Goal: Task Accomplishment & Management: Complete application form

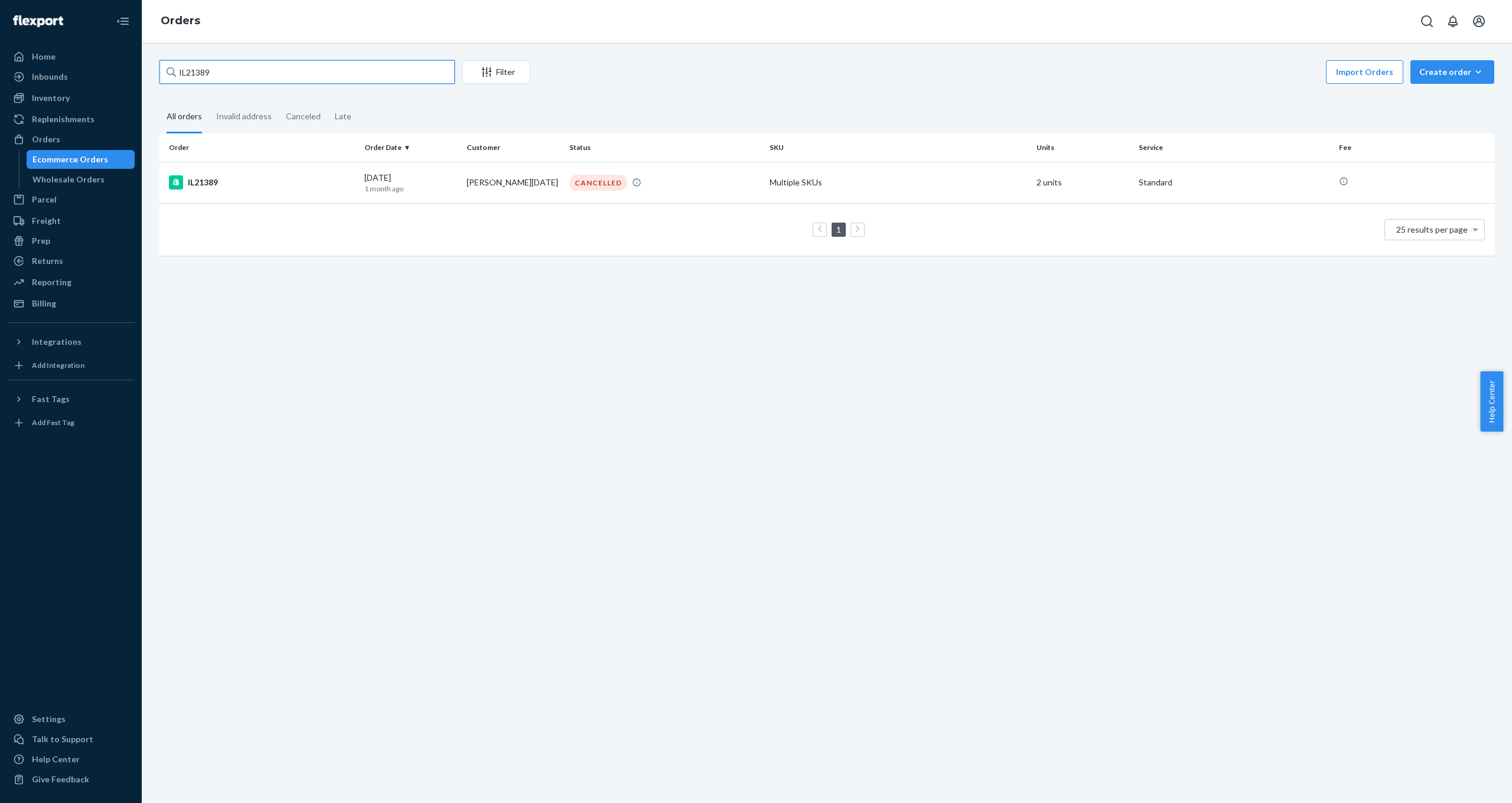
click at [237, 68] on input "IL21389" at bounding box center [307, 72] width 296 height 24
drag, startPoint x: 273, startPoint y: 64, endPoint x: 142, endPoint y: 63, distance: 131.0
click at [139, 63] on div "Home Inbounds Shipping Plans Problems Inventory Products Replenishments Orders …" at bounding box center [756, 402] width 1512 height 803
drag, startPoint x: 239, startPoint y: 69, endPoint x: 139, endPoint y: 68, distance: 100.0
click at [139, 68] on div "Home Inbounds Shipping Plans Problems Inventory Products Replenishments Orders …" at bounding box center [756, 402] width 1512 height 803
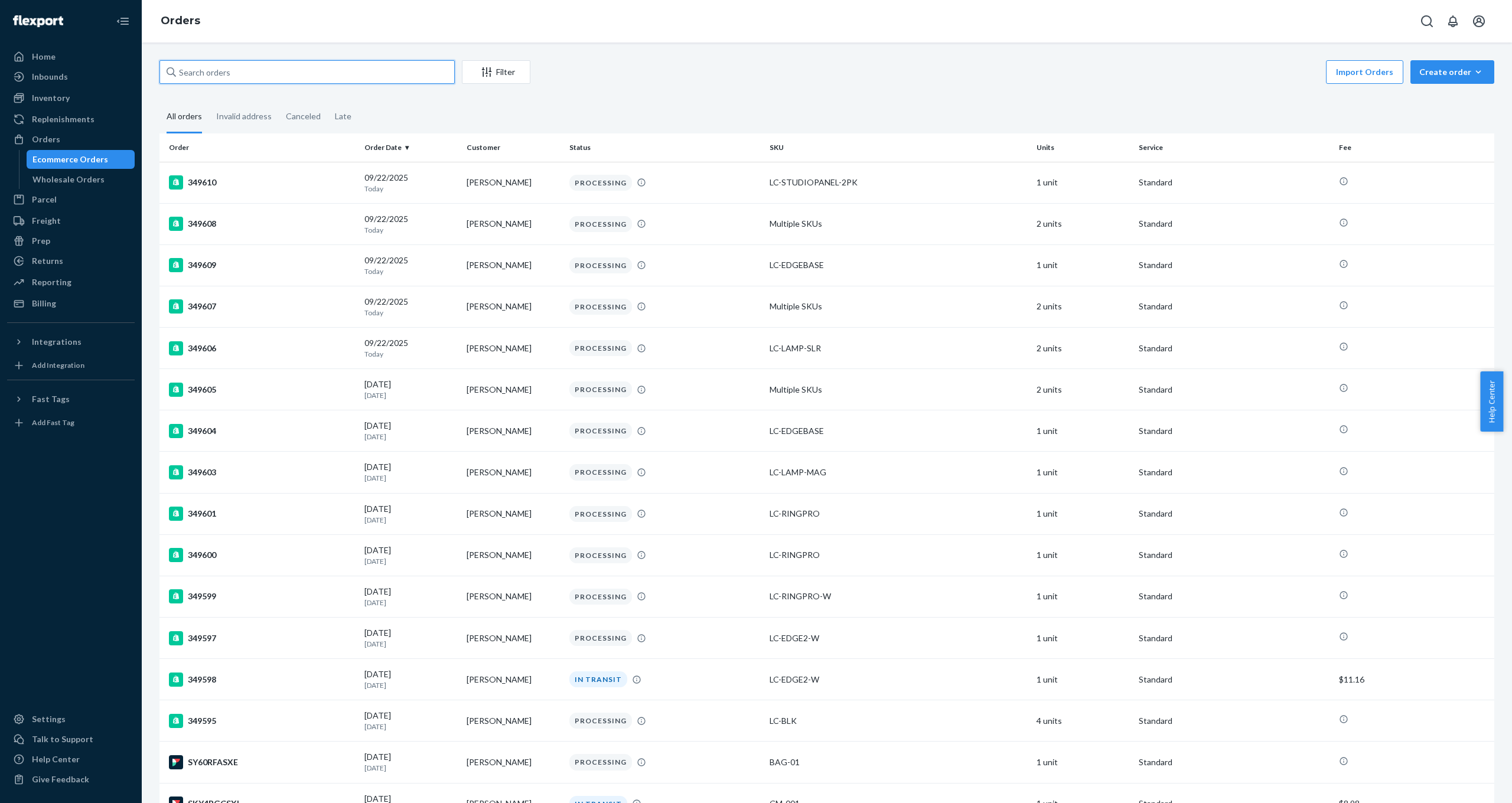
click at [254, 75] on input "text" at bounding box center [307, 72] width 296 height 24
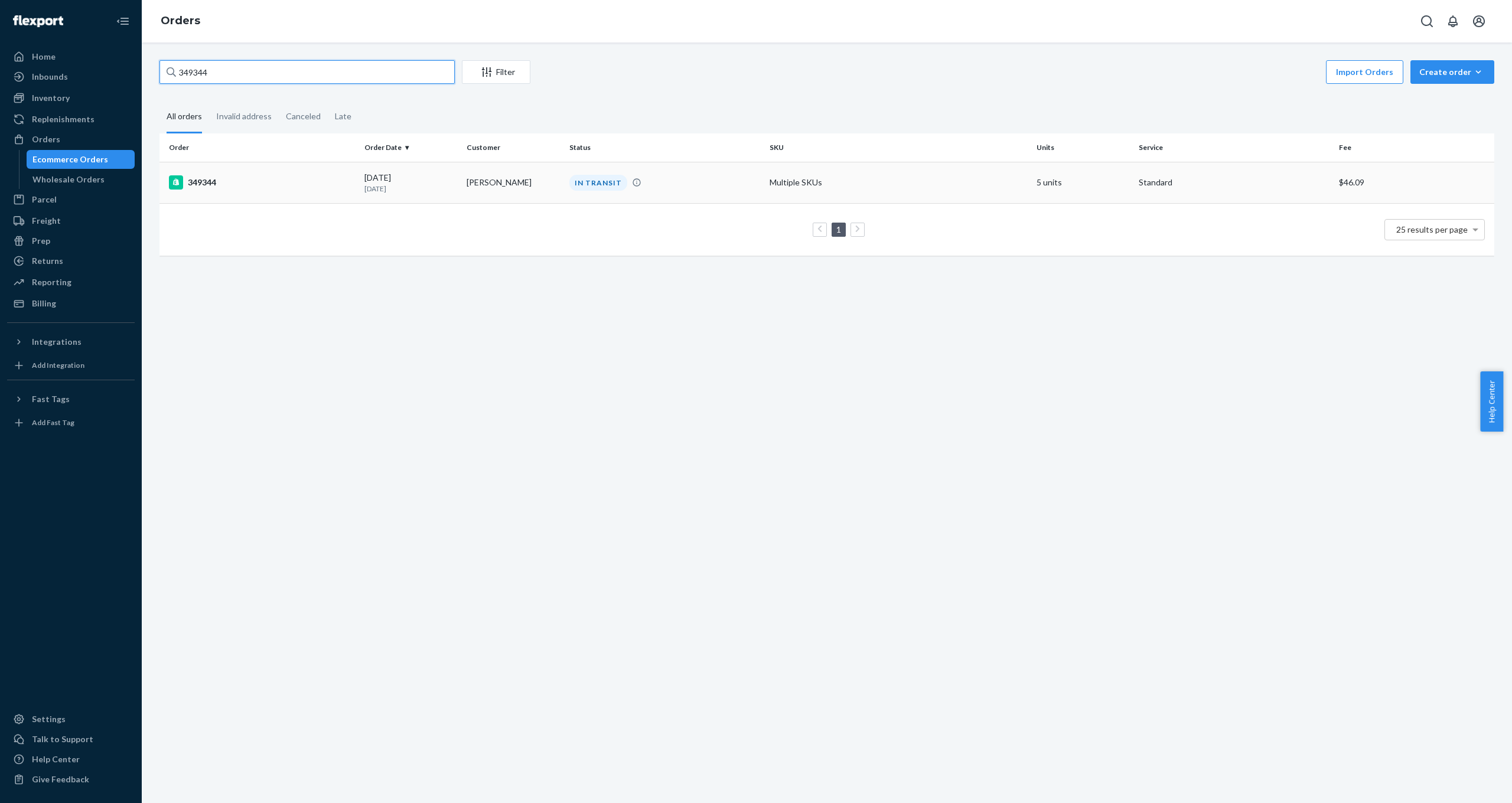
type input "349344"
click at [221, 185] on div "349344" at bounding box center [262, 182] width 186 height 14
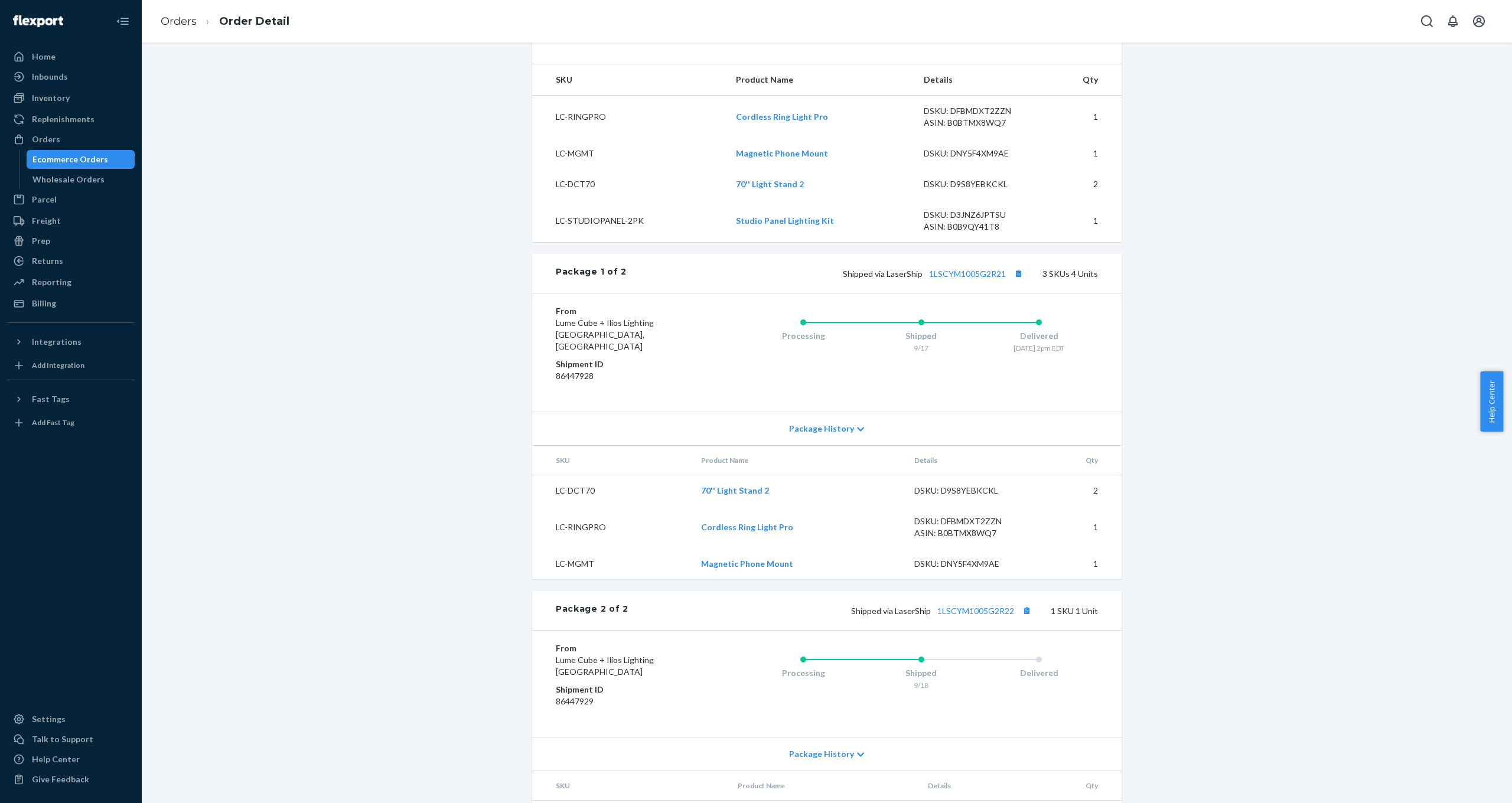
scroll to position [431, 0]
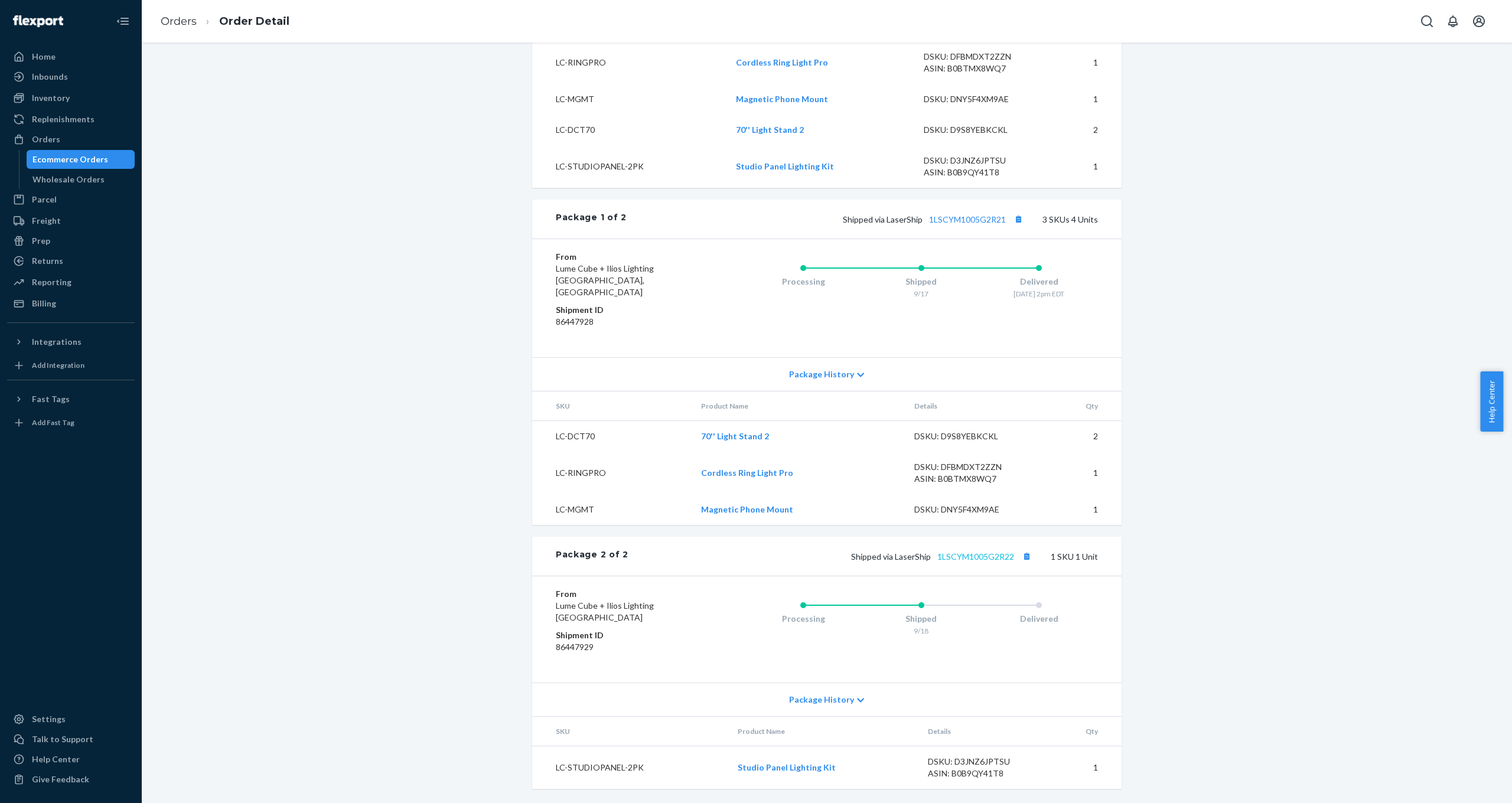
click at [973, 555] on link "1LSCYM1005G2R22" at bounding box center [976, 556] width 77 height 10
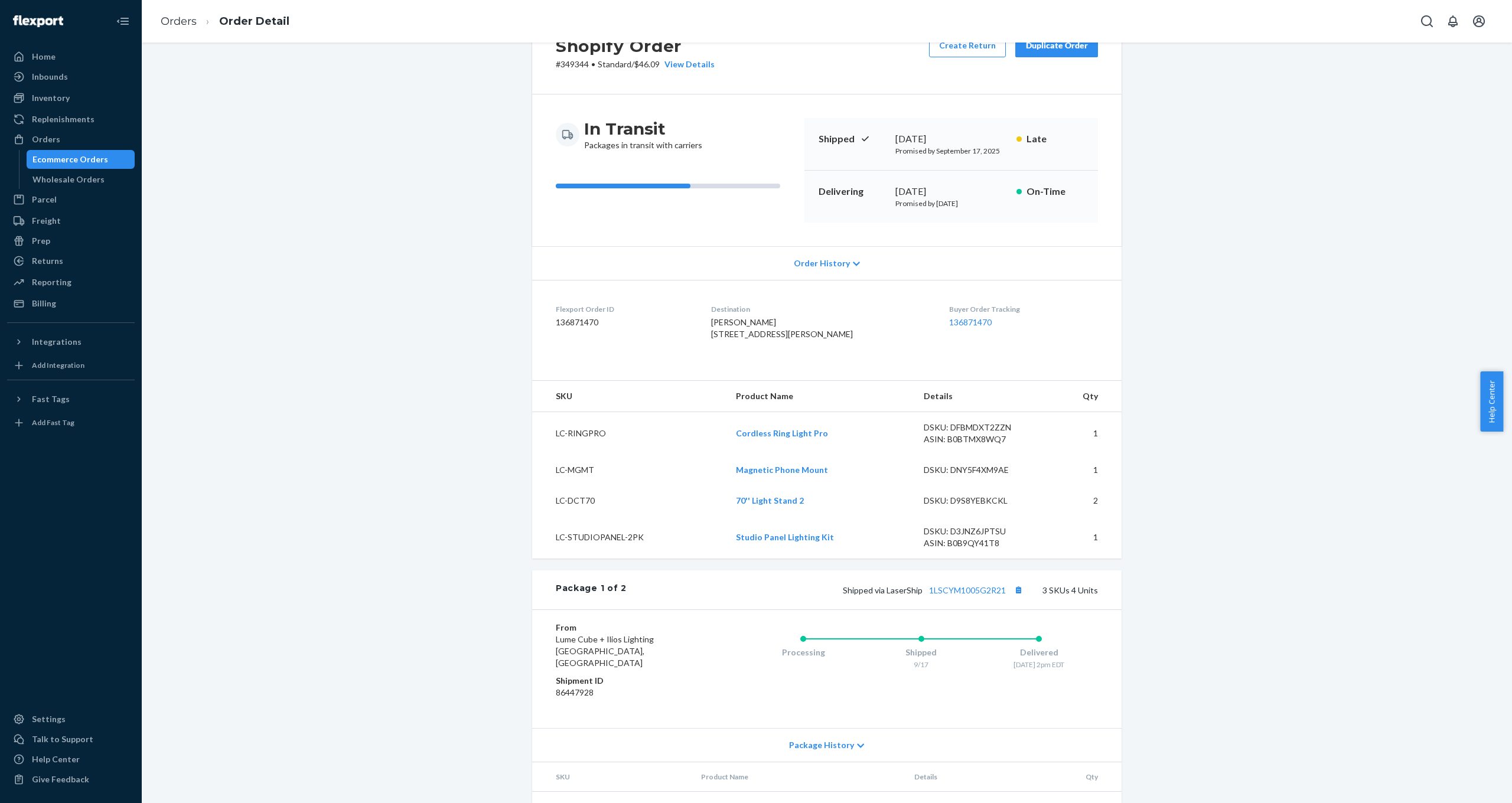
scroll to position [0, 0]
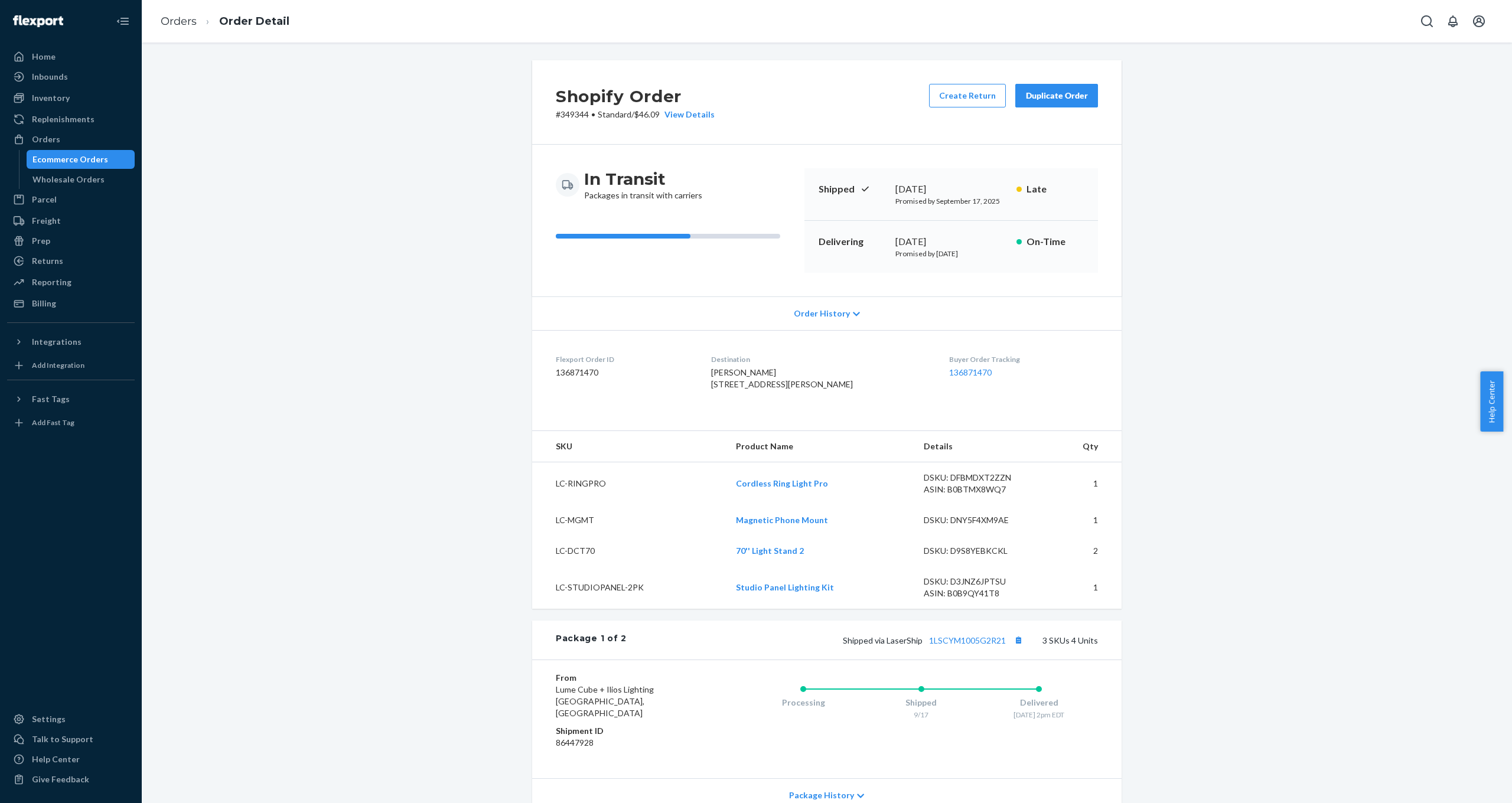
click at [599, 372] on dd "136871470" at bounding box center [624, 372] width 137 height 11
drag, startPoint x: 599, startPoint y: 372, endPoint x: 538, endPoint y: 373, distance: 61.0
click at [538, 373] on dl "Flexport Order ID 136871470 Destination [PERSON_NAME] [STREET_ADDRESS][PERSON_N…" at bounding box center [827, 373] width 589 height 89
copy dd "136871470"
click at [74, 52] on div "Home" at bounding box center [70, 56] width 125 height 17
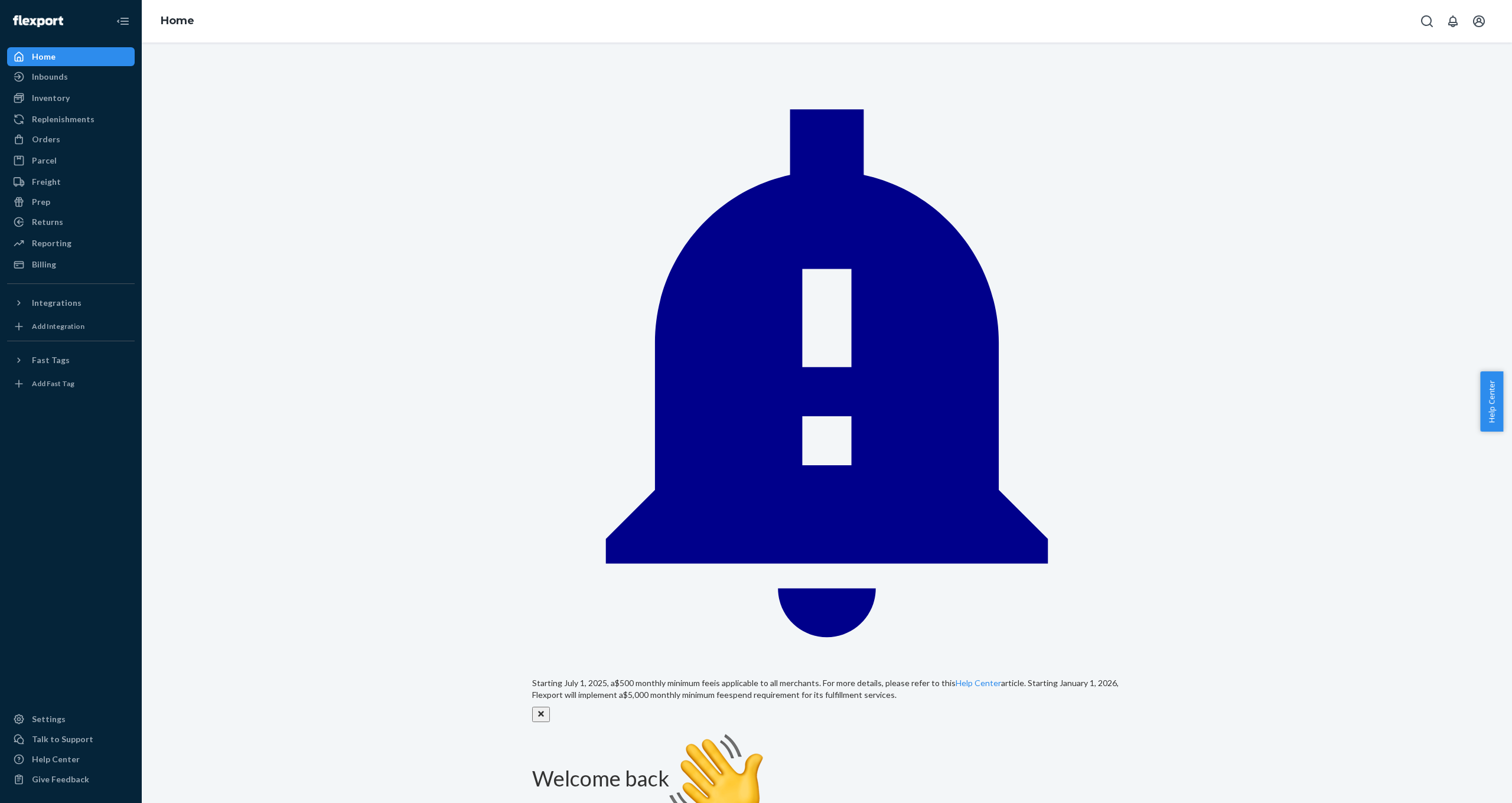
click at [1489, 400] on span "Help Center" at bounding box center [1492, 402] width 23 height 60
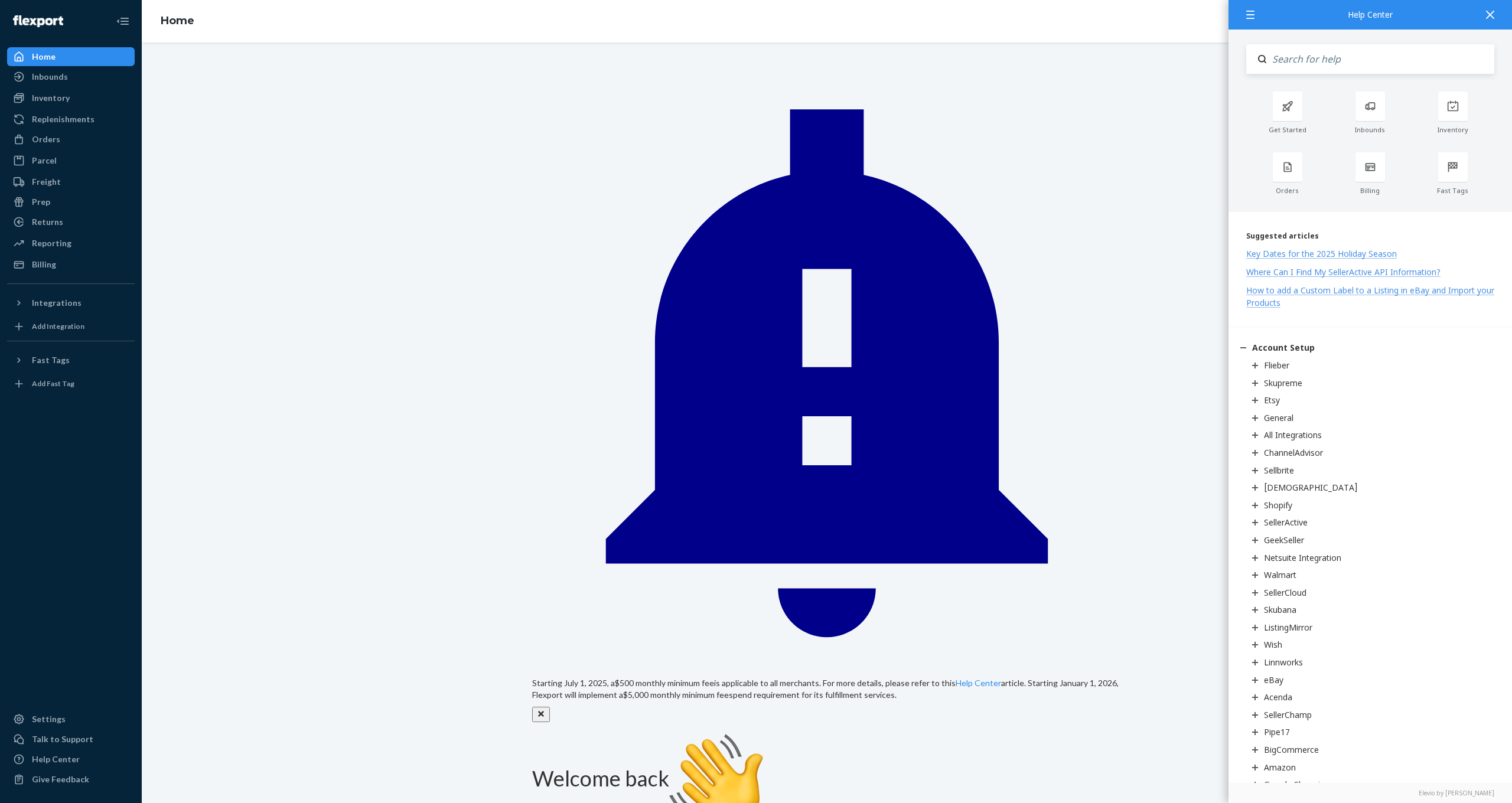
click at [1492, 25] on div at bounding box center [1490, 14] width 26 height 29
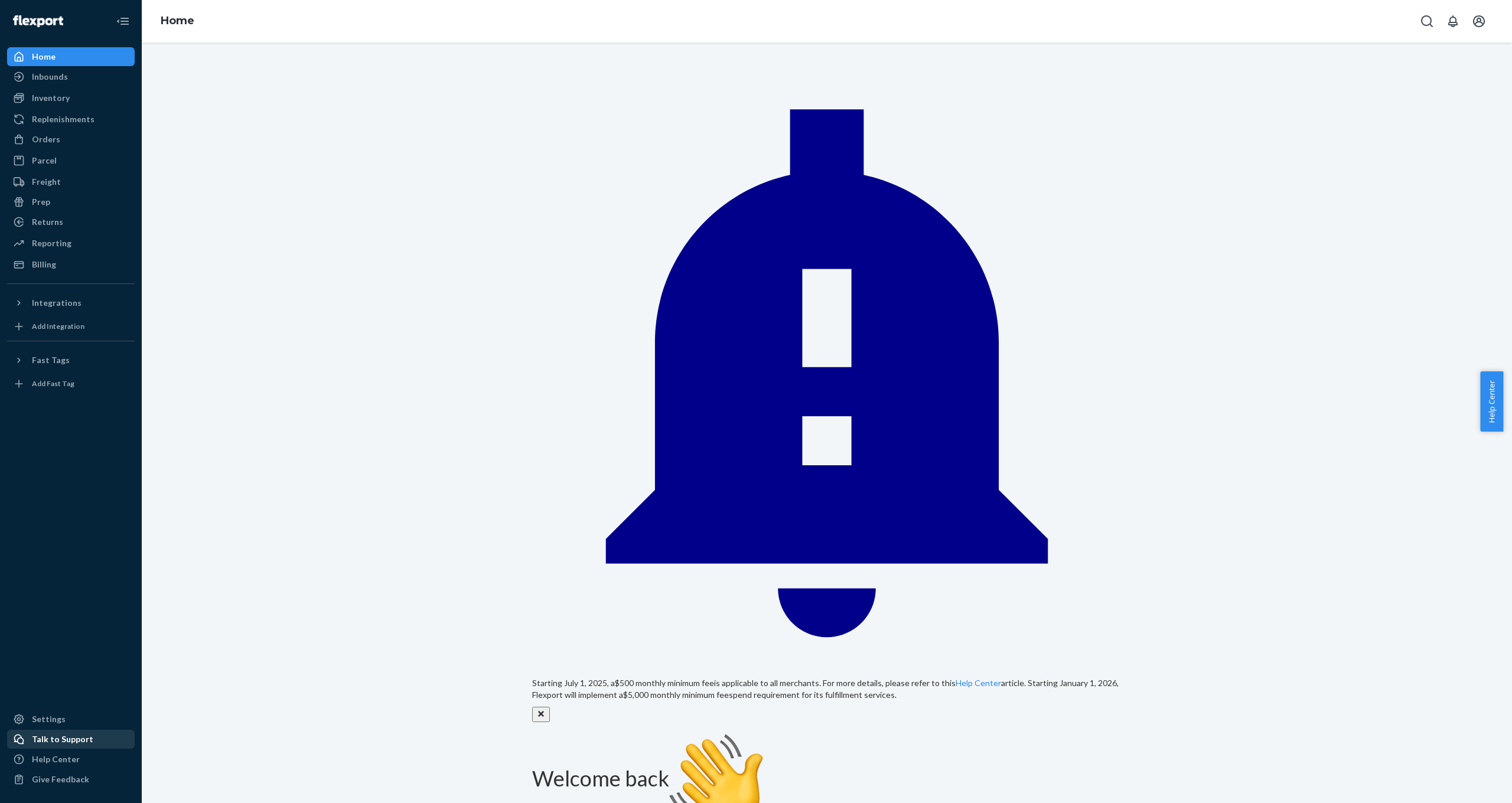
click at [55, 736] on div "Talk to Support" at bounding box center [62, 738] width 61 height 11
click at [52, 135] on div "Orders" at bounding box center [46, 139] width 28 height 11
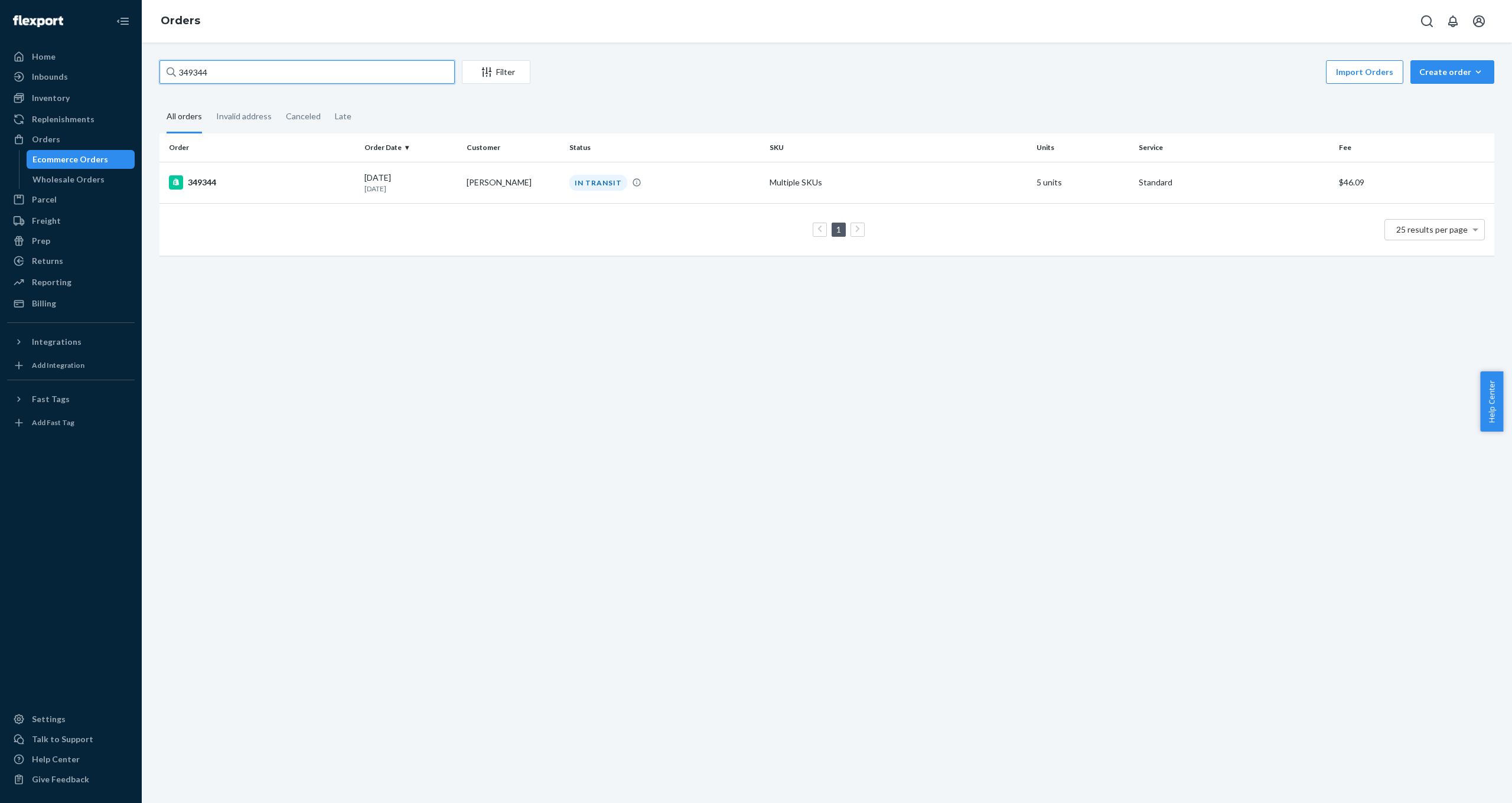
click at [249, 72] on input "349344" at bounding box center [307, 72] width 296 height 24
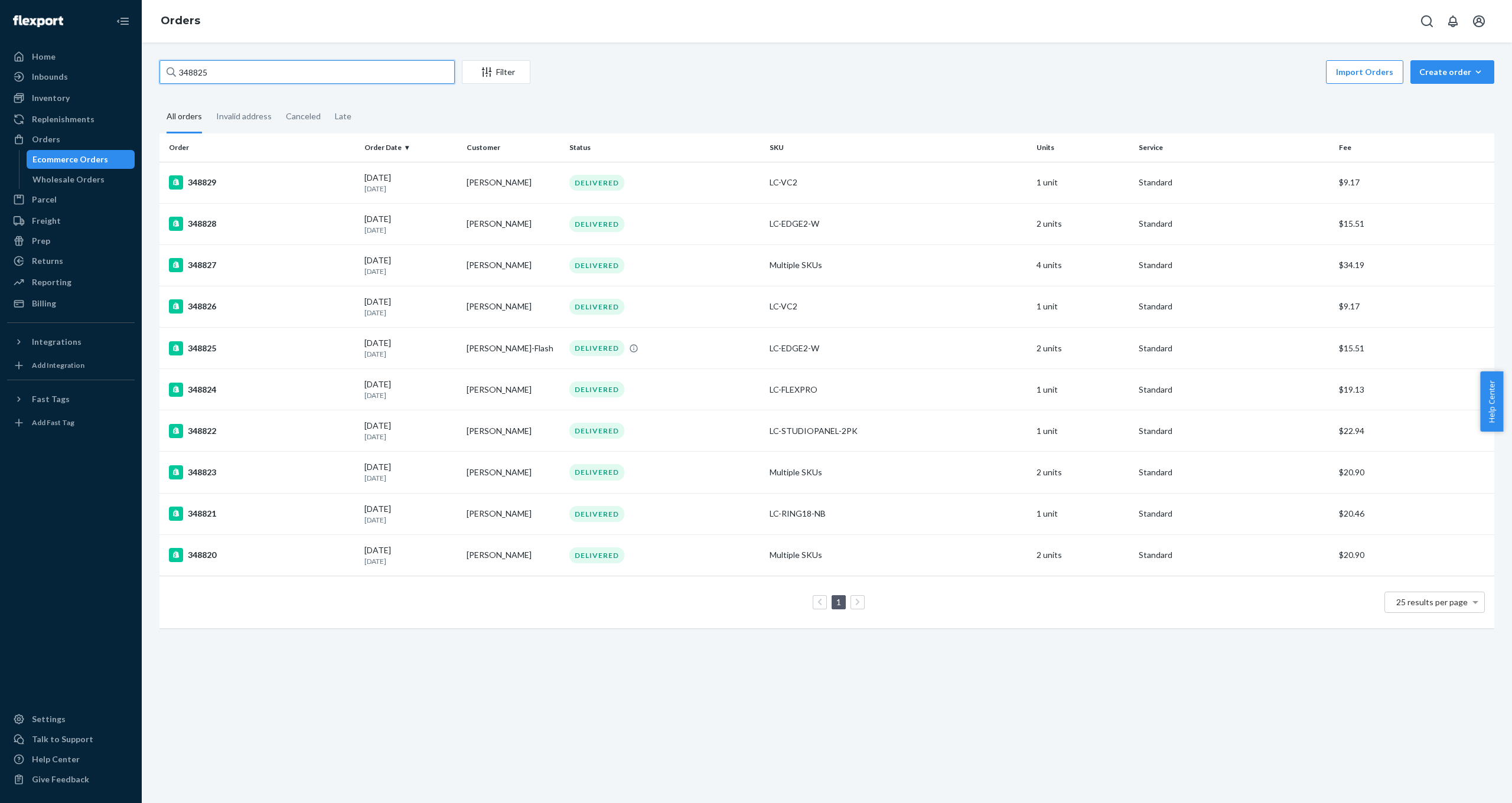
type input "348825"
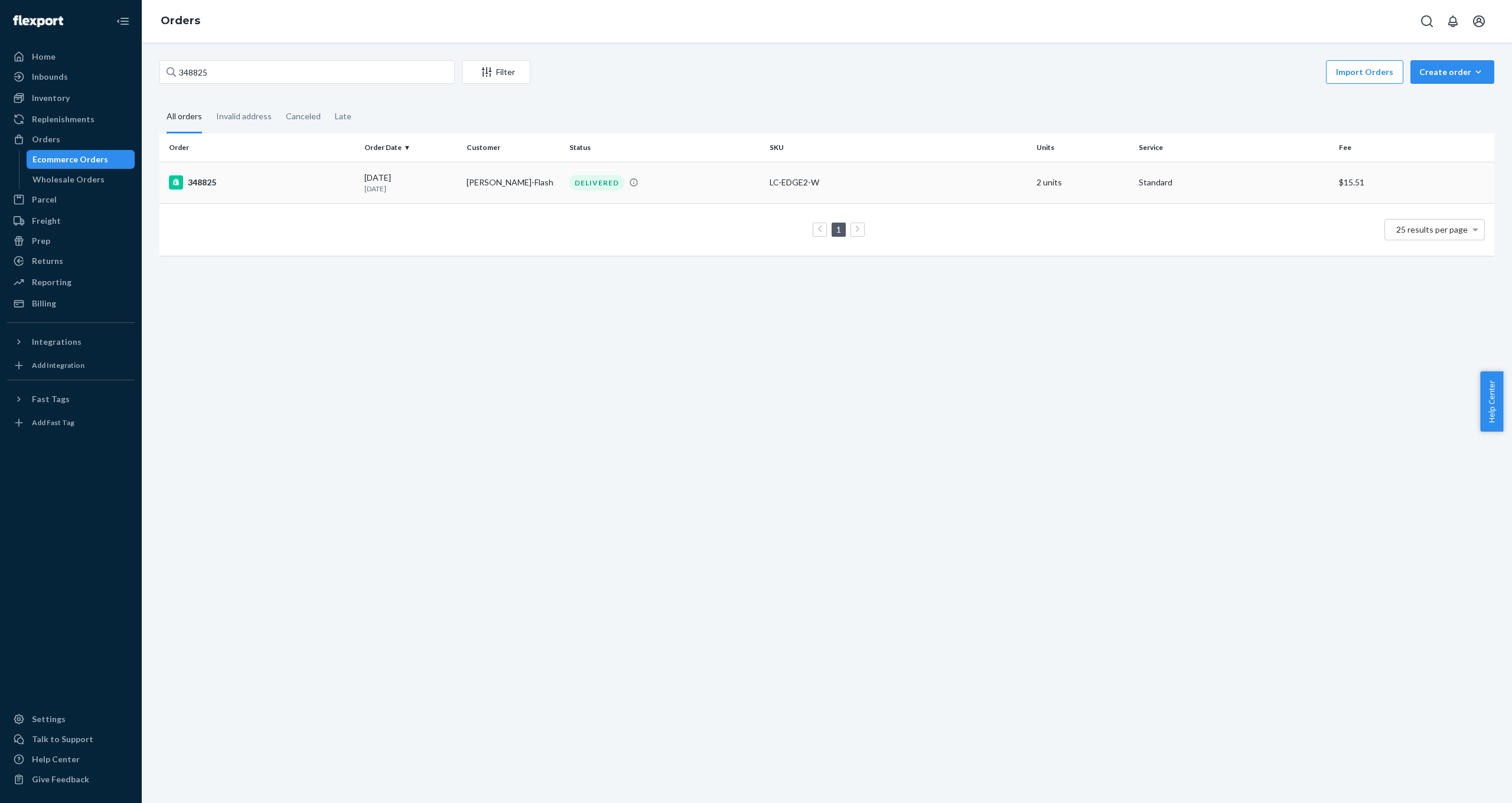
click at [202, 185] on div "348825" at bounding box center [262, 182] width 186 height 14
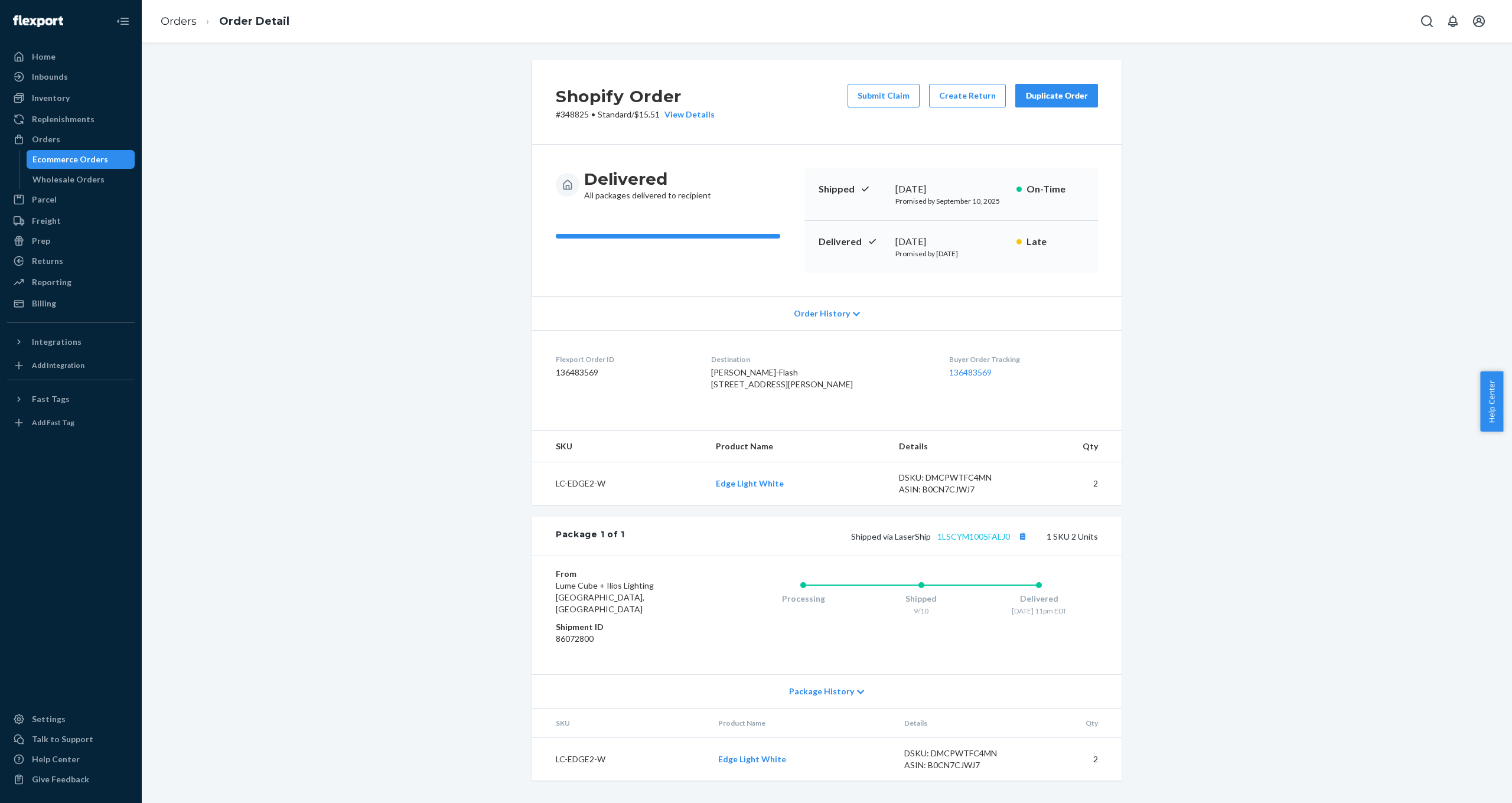
scroll to position [3, 0]
click at [965, 542] on link "1LSCYM1005FALJ0" at bounding box center [974, 536] width 73 height 10
click at [888, 90] on button "Submit Claim" at bounding box center [883, 96] width 72 height 24
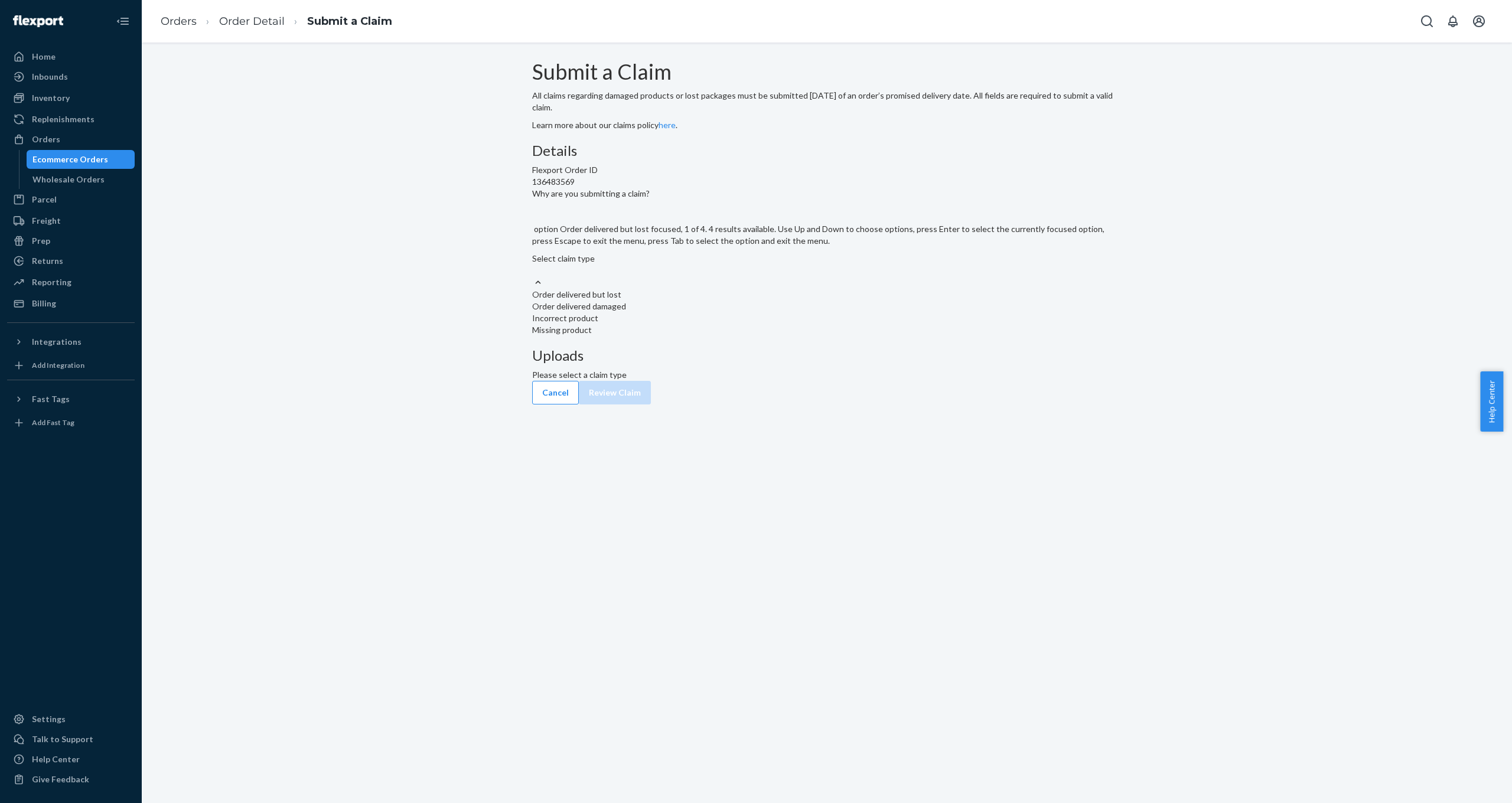
click at [710, 276] on div "Select claim type" at bounding box center [827, 264] width 589 height 24
click at [533, 276] on input "Why are you submitting a claim? option Order delivered but lost focused, 1 of 4…" at bounding box center [532, 270] width 1 height 11
click at [703, 301] on div "Order delivered but lost" at bounding box center [827, 294] width 589 height 11
click at [533, 276] on input "Why are you submitting a claim? option Order delivered but lost focused, 1 of 4…" at bounding box center [532, 270] width 1 height 11
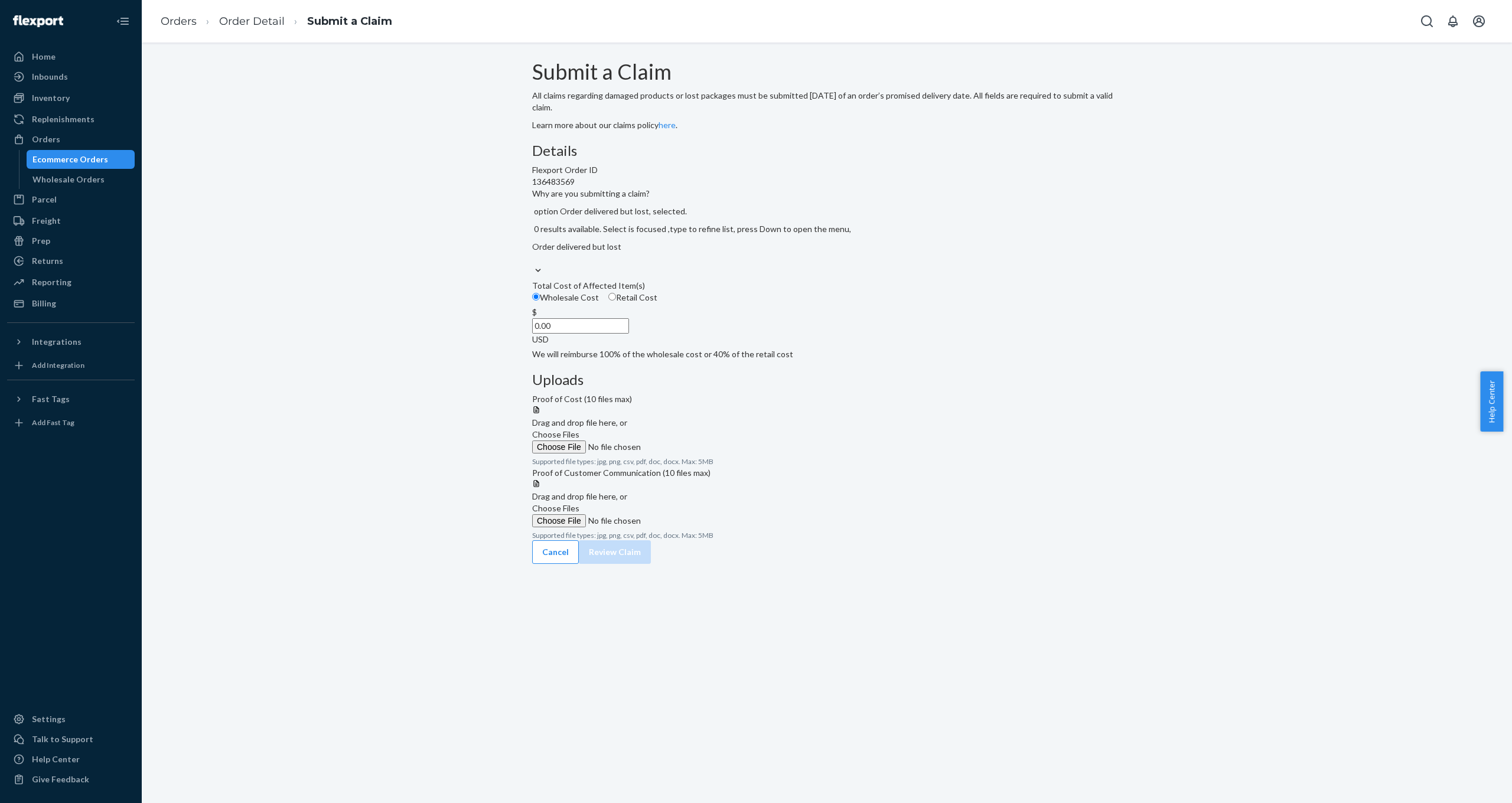
click at [616, 301] on input "Retail Cost" at bounding box center [612, 296] width 8 height 8
radio input "true"
radio input "false"
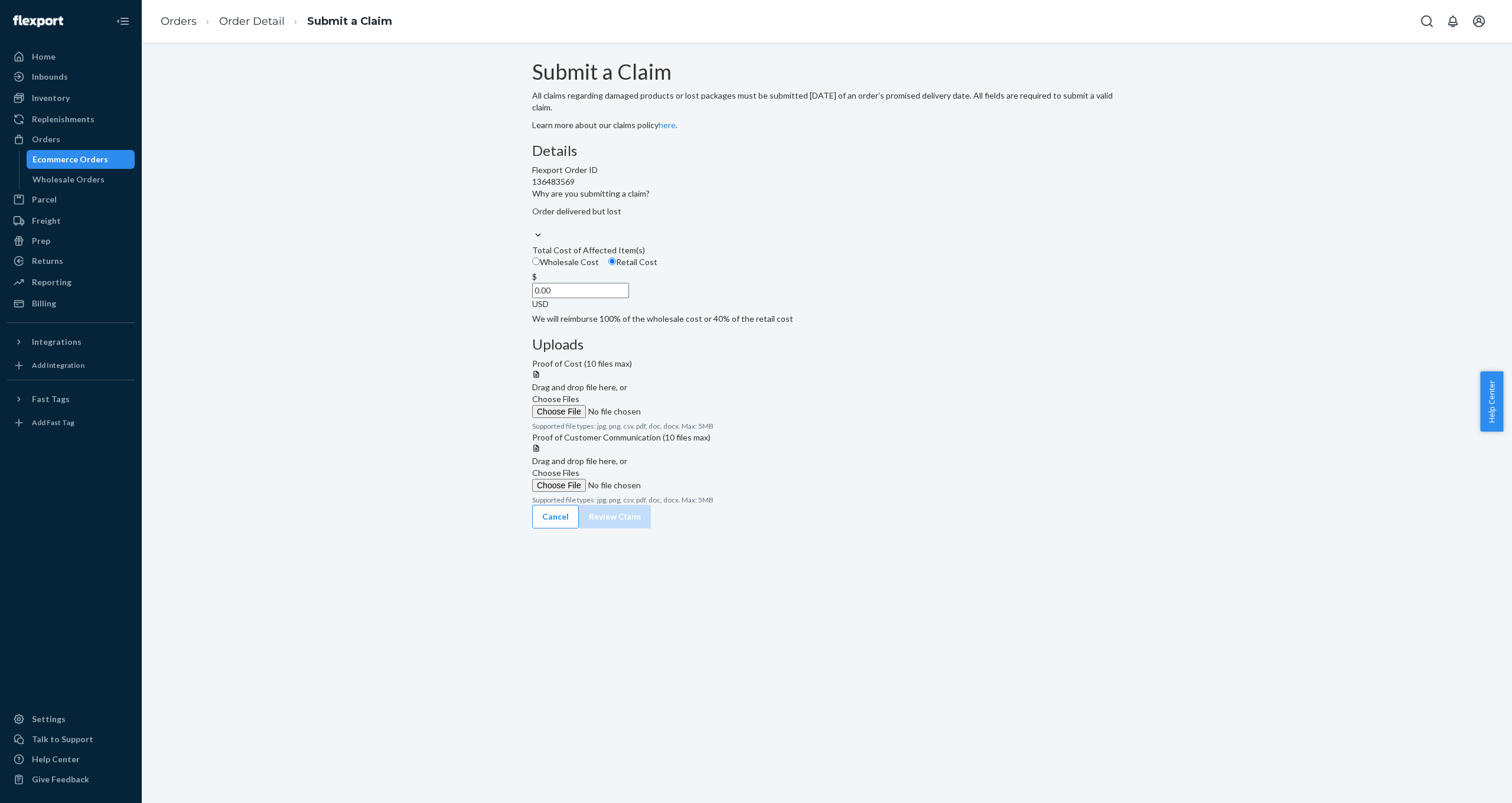
click at [961, 370] on div at bounding box center [827, 370] width 589 height 0
click at [693, 501] on input "Choose Files" at bounding box center [612, 497] width 160 height 13
click at [629, 298] on input "0.00" at bounding box center [581, 291] width 96 height 16
type input "269.99"
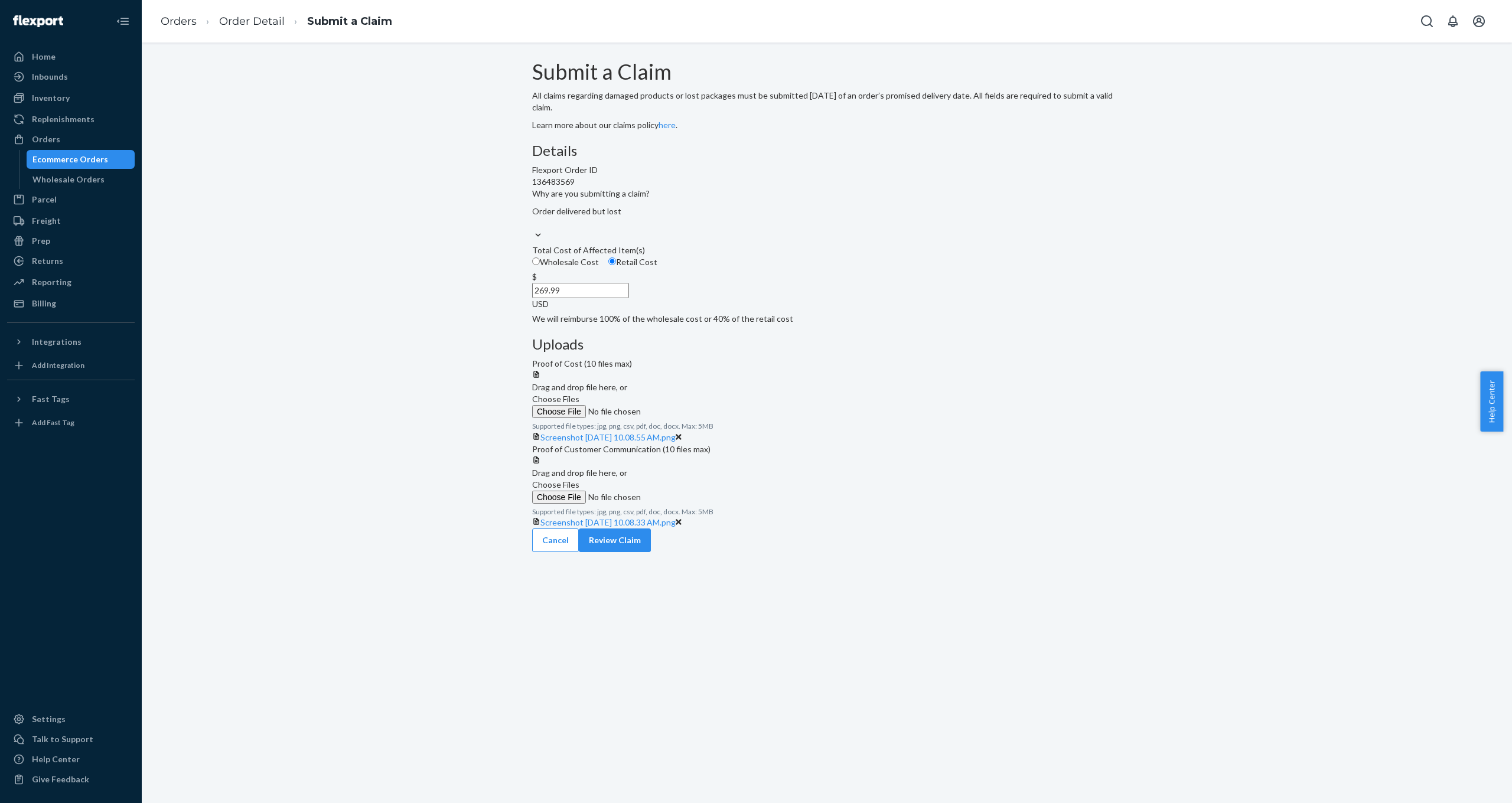
click at [723, 324] on div "Details Flexport Order ID 136483569 Why are you submitting a claim? Order deliv…" at bounding box center [827, 233] width 589 height 181
click at [651, 552] on button "Review Claim" at bounding box center [615, 540] width 72 height 24
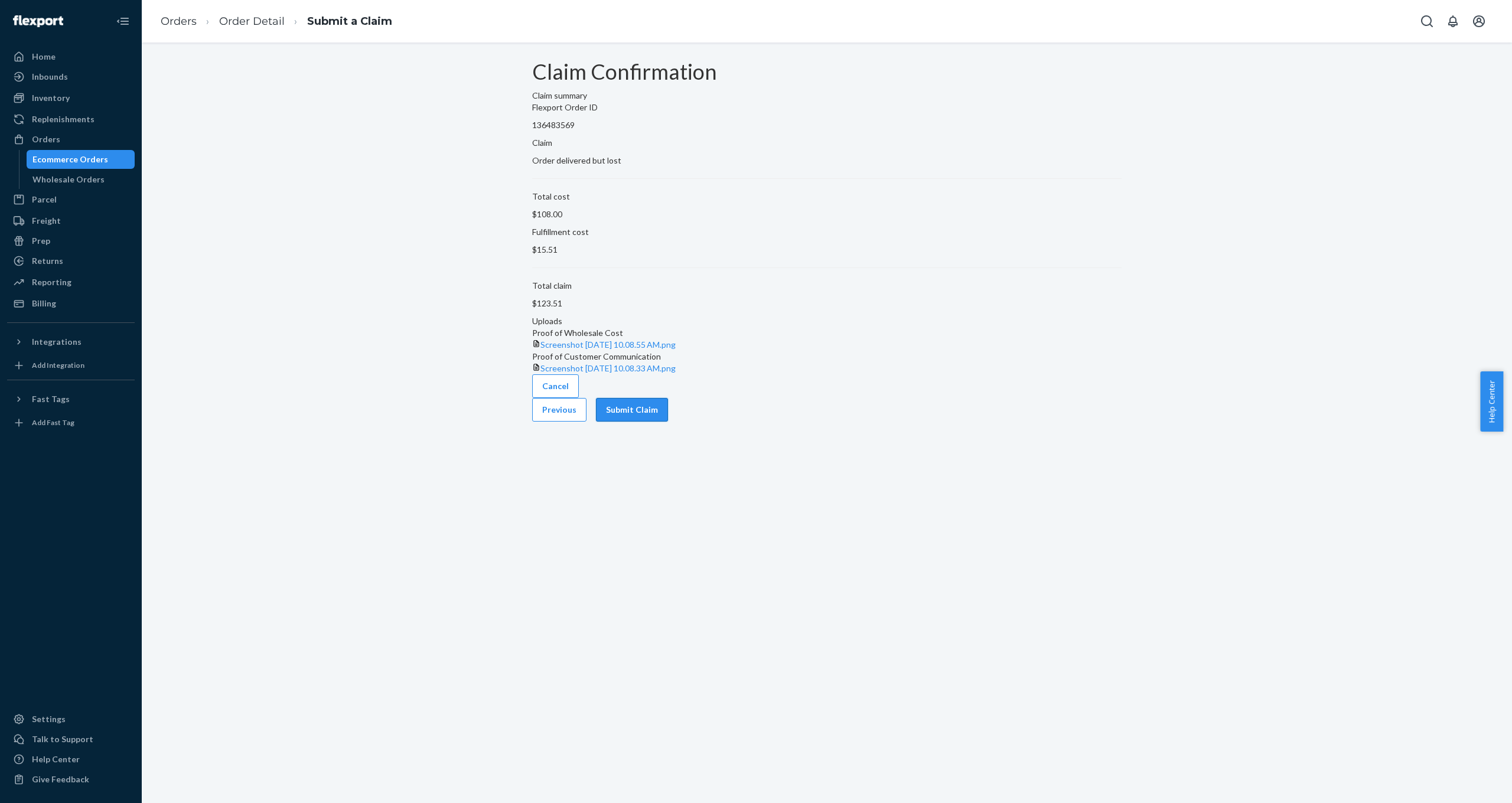
click at [668, 422] on button "Submit Claim" at bounding box center [632, 409] width 72 height 24
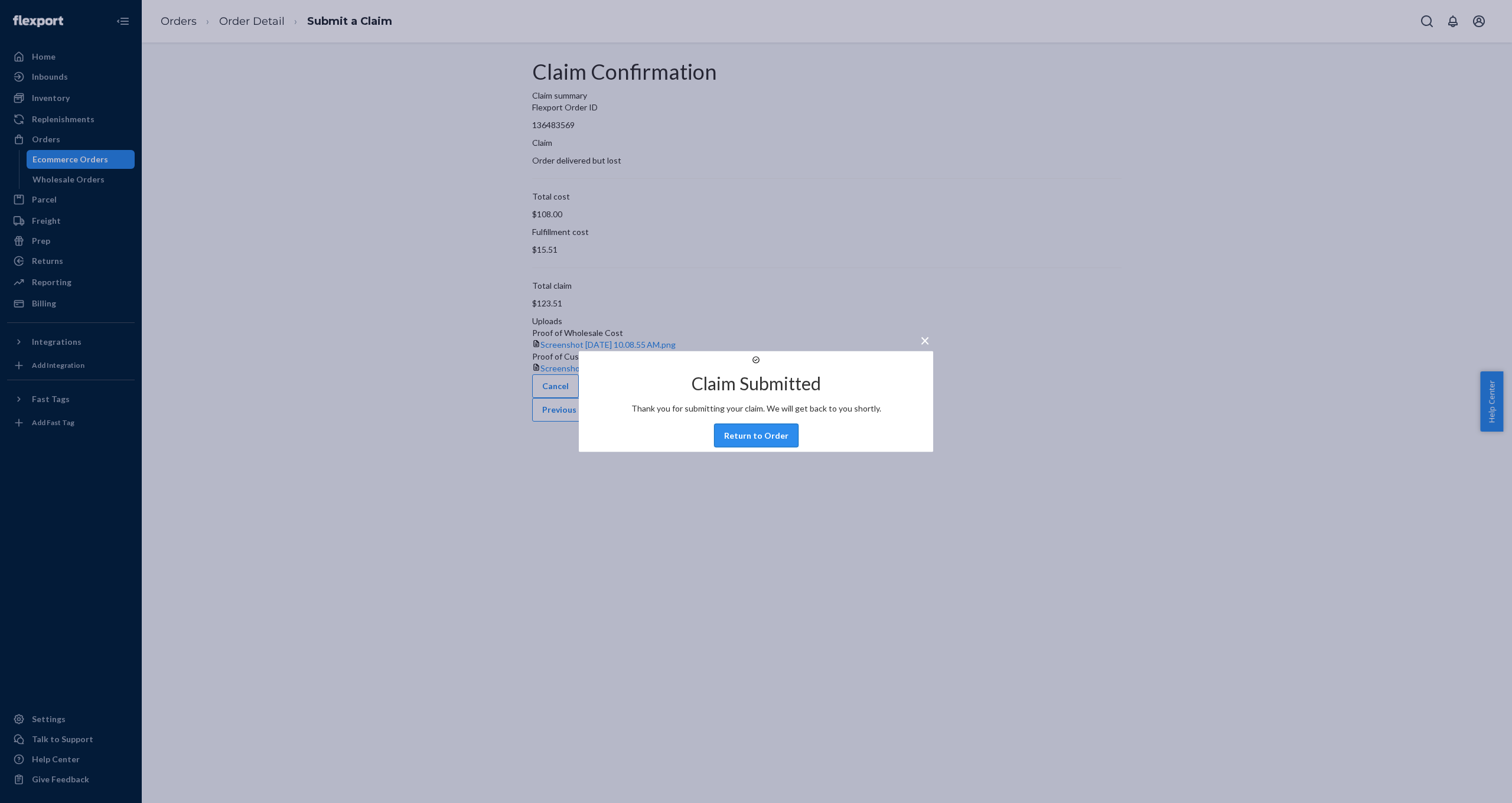
click at [759, 447] on button "Return to Order" at bounding box center [756, 436] width 84 height 24
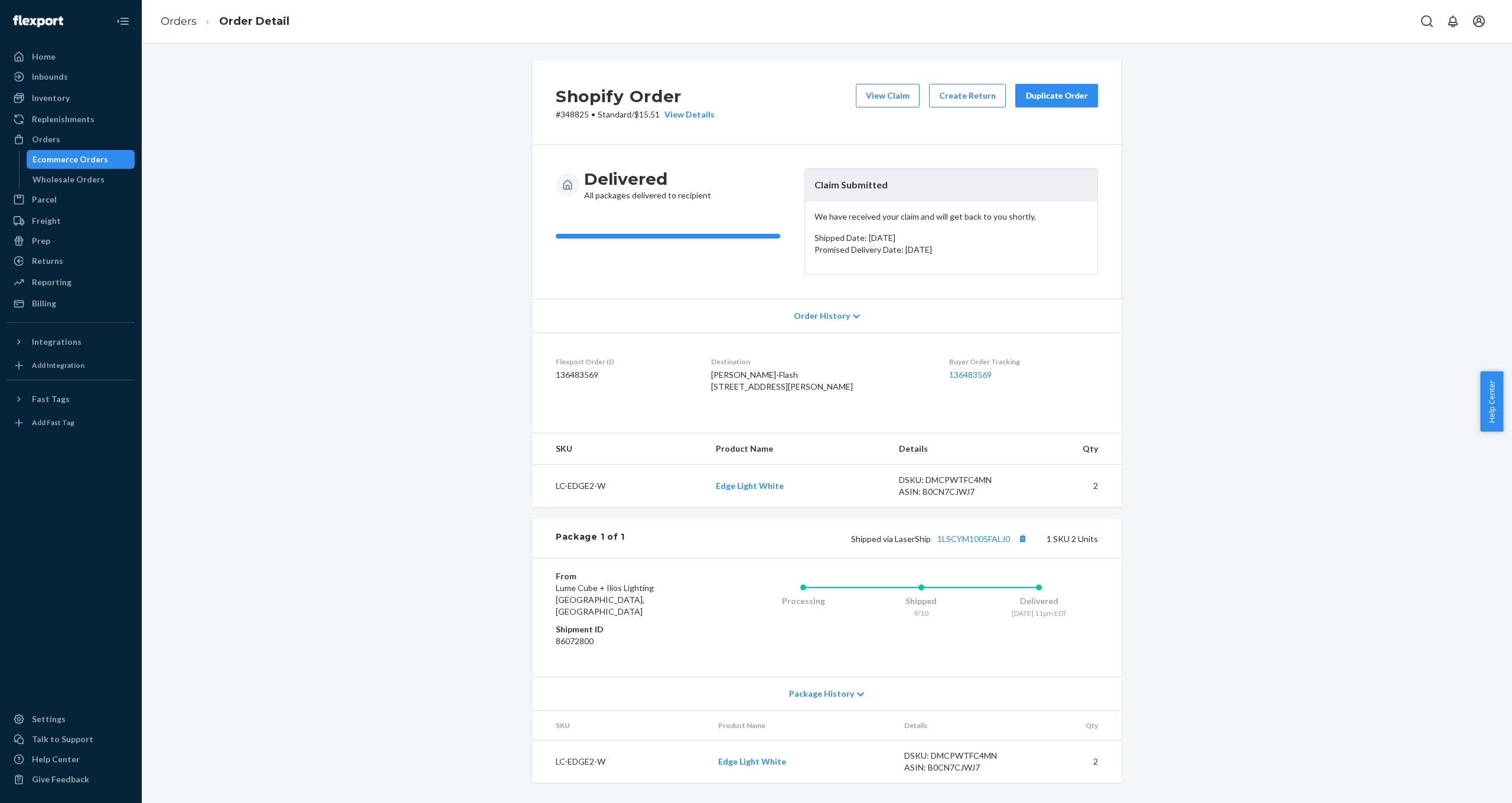
scroll to position [5, 0]
click at [1385, 597] on div "Shopify Order # 348825 • Standard / $15.51 View Details View Claim Create Retur…" at bounding box center [827, 429] width 1352 height 736
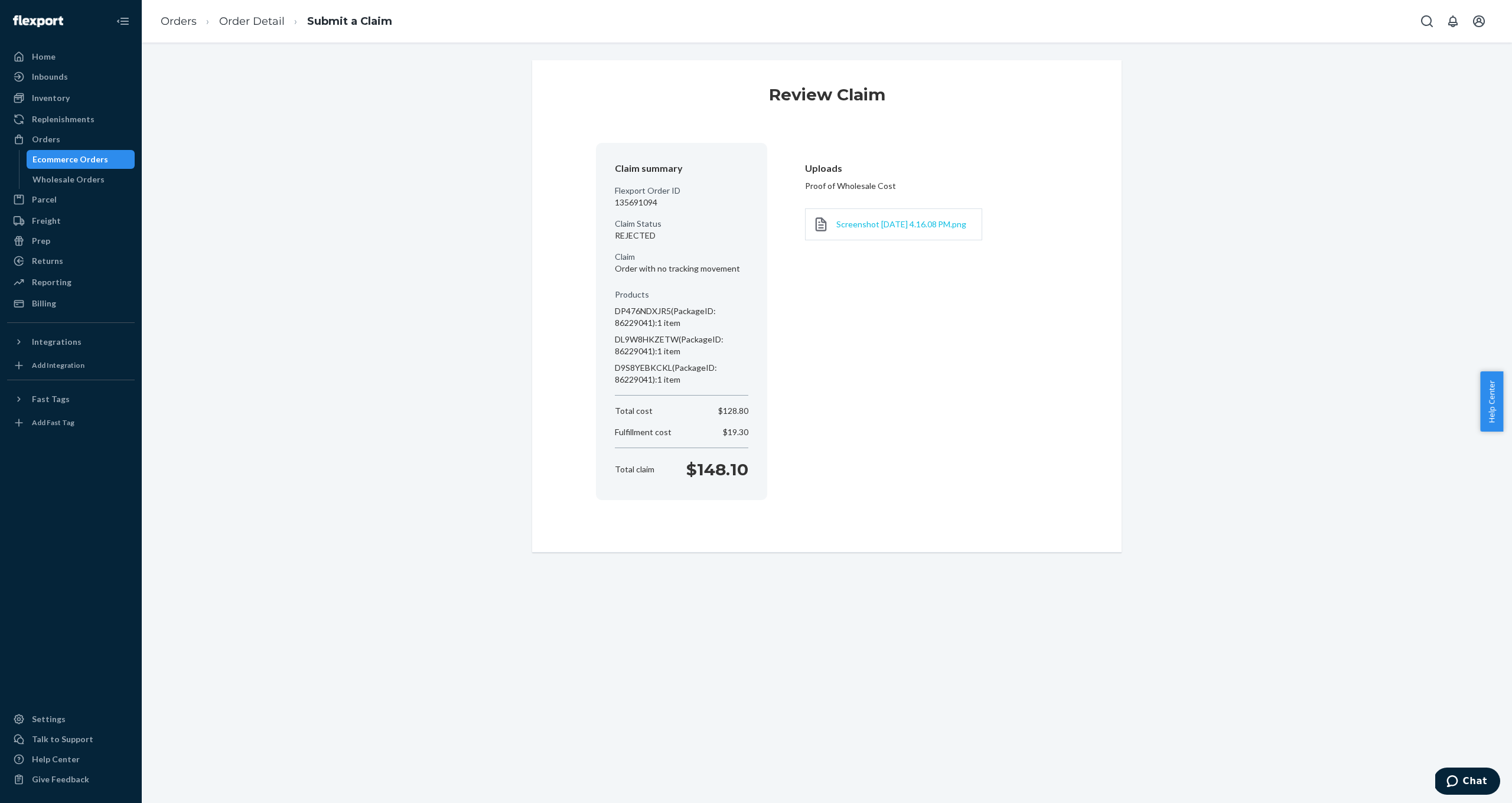
click at [859, 229] on span "Screenshot [DATE] 4.16.08 PM.png" at bounding box center [902, 224] width 130 height 10
click at [866, 220] on span "Screenshot [DATE] 4.16.08 PM.png" at bounding box center [902, 224] width 130 height 10
click at [813, 143] on section "Uploads Proof of Wholesale Cost Screenshot [DATE] 4.16.08 PM.png" at bounding box center [922, 207] width 272 height 128
